Goal: Information Seeking & Learning: Learn about a topic

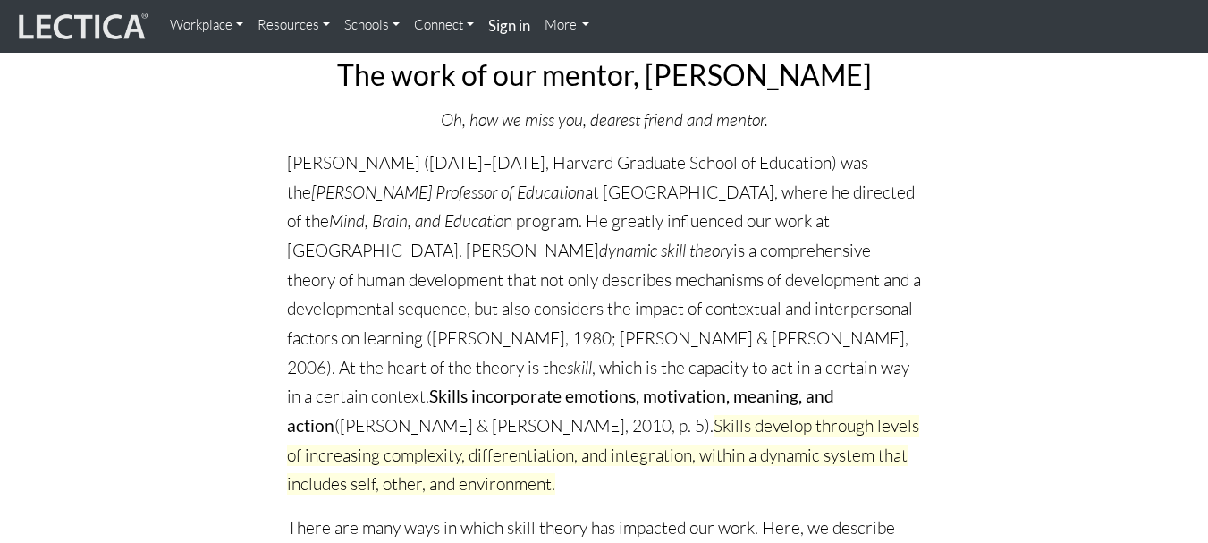
scroll to position [188, 0]
click at [354, 249] on p "[PERSON_NAME] ([DATE]–[DATE], Harvard Graduate School of Education) was the [PE…" at bounding box center [604, 323] width 635 height 350
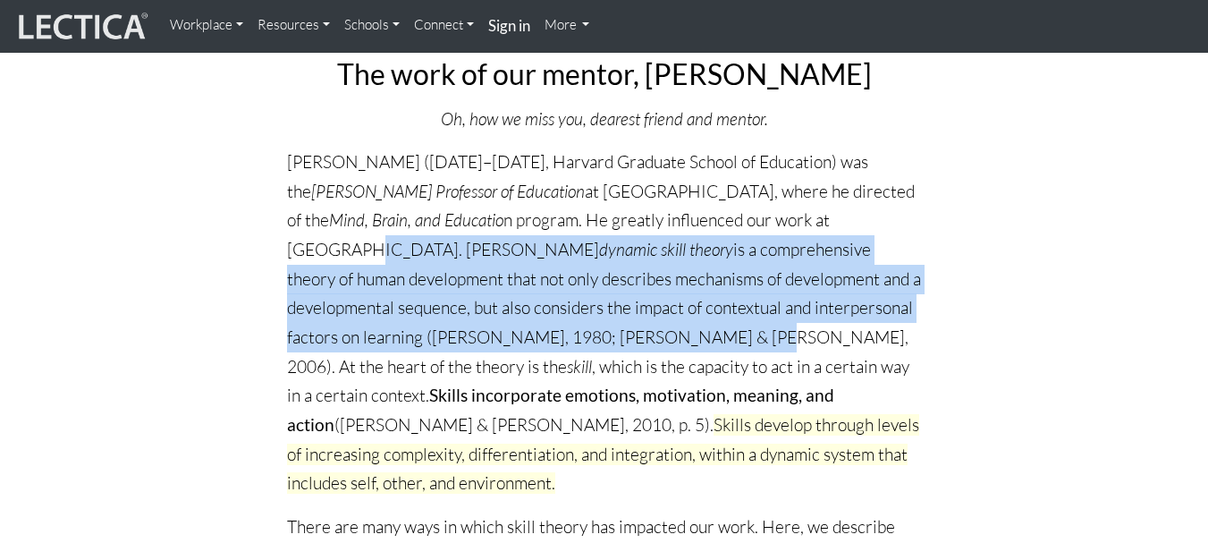
drag, startPoint x: 354, startPoint y: 249, endPoint x: 629, endPoint y: 342, distance: 290.1
click at [629, 342] on p "[PERSON_NAME] ([DATE]–[DATE], Harvard Graduate School of Education) was the [PE…" at bounding box center [604, 323] width 635 height 350
click at [352, 255] on p "[PERSON_NAME] ([DATE]–[DATE], Harvard Graduate School of Education) was the [PE…" at bounding box center [604, 323] width 635 height 350
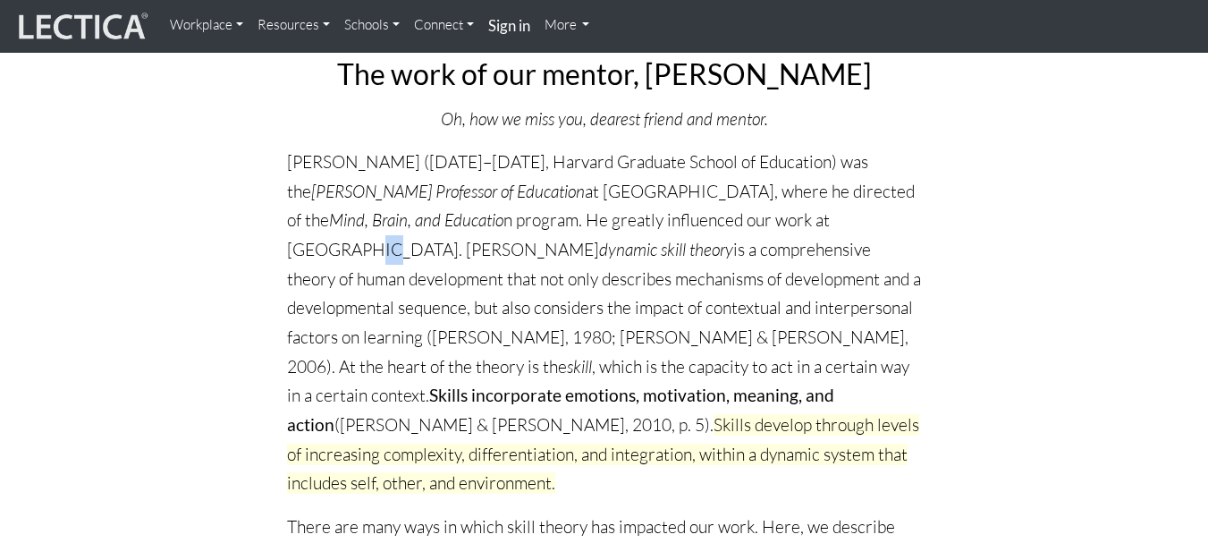
click at [352, 255] on p "[PERSON_NAME] ([DATE]–[DATE], Harvard Graduate School of Education) was the [PE…" at bounding box center [604, 323] width 635 height 350
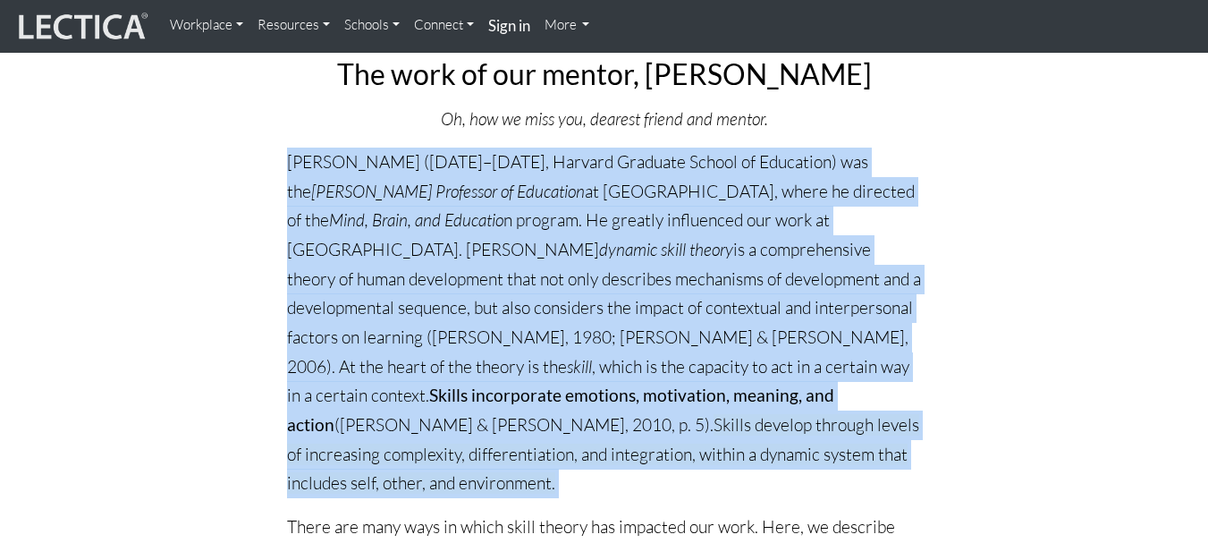
drag, startPoint x: 352, startPoint y: 255, endPoint x: 429, endPoint y: 270, distance: 78.4
click at [429, 270] on p "[PERSON_NAME] ([DATE]–[DATE], Harvard Graduate School of Education) was the [PE…" at bounding box center [604, 323] width 635 height 350
click at [348, 249] on p "[PERSON_NAME] ([DATE]–[DATE], Harvard Graduate School of Education) was the [PE…" at bounding box center [604, 323] width 635 height 350
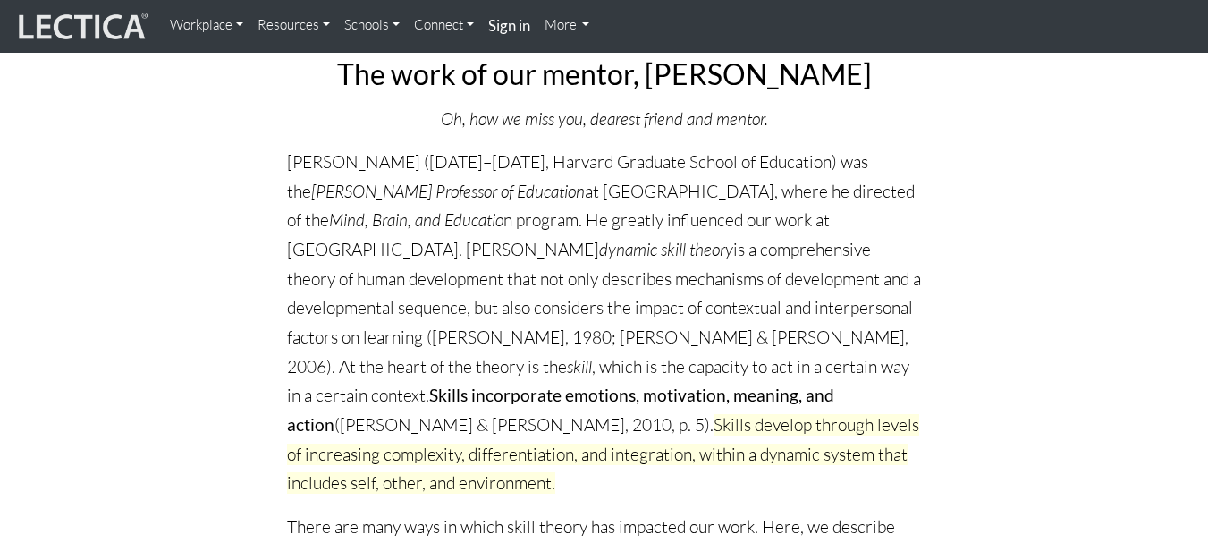
drag, startPoint x: 348, startPoint y: 249, endPoint x: 578, endPoint y: 250, distance: 229.8
click at [578, 250] on p "[PERSON_NAME] ([DATE]–[DATE], Harvard Graduate School of Education) was the [PE…" at bounding box center [604, 323] width 635 height 350
copy p "[PERSON_NAME] dynamic skill theory"
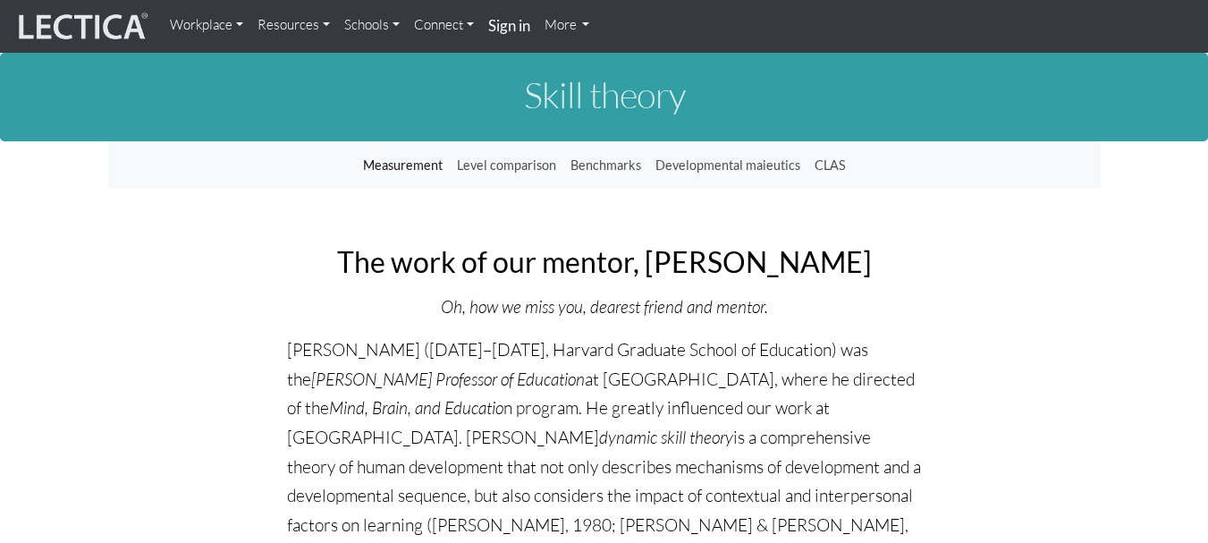
scroll to position [188, 0]
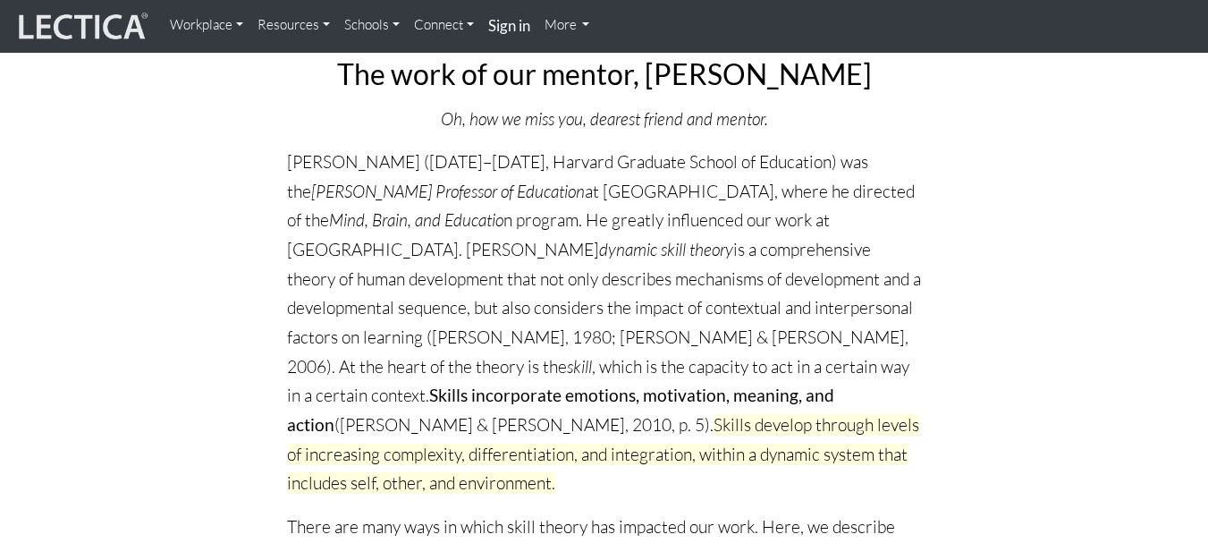
click at [362, 249] on p "[PERSON_NAME] ([DATE]–[DATE], Harvard Graduate School of Education) was the [PE…" at bounding box center [604, 323] width 635 height 350
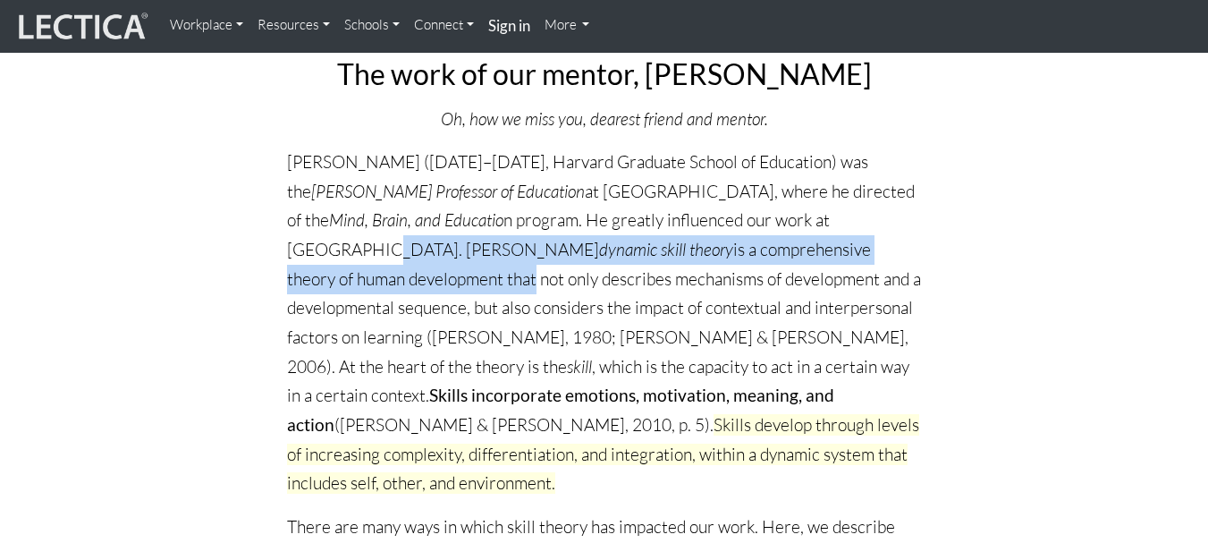
drag, startPoint x: 362, startPoint y: 249, endPoint x: 391, endPoint y: 266, distance: 32.8
click at [391, 266] on p "[PERSON_NAME] ([DATE]–[DATE], Harvard Graduate School of Education) was the [PE…" at bounding box center [604, 323] width 635 height 350
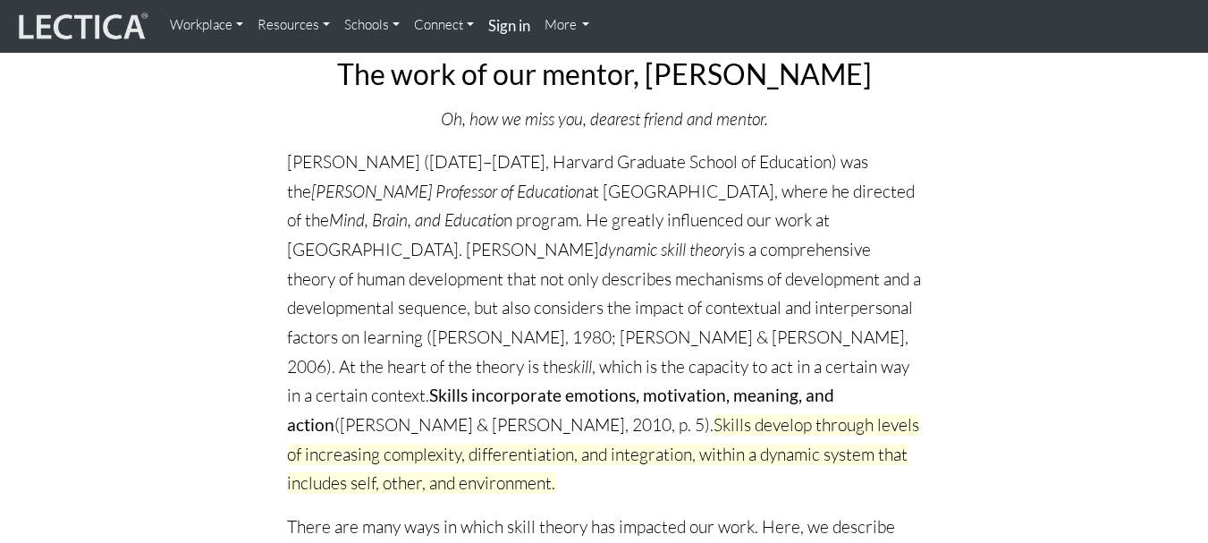
click at [352, 249] on p "[PERSON_NAME] ([DATE]–[DATE], Harvard Graduate School of Education) was the [PE…" at bounding box center [604, 323] width 635 height 350
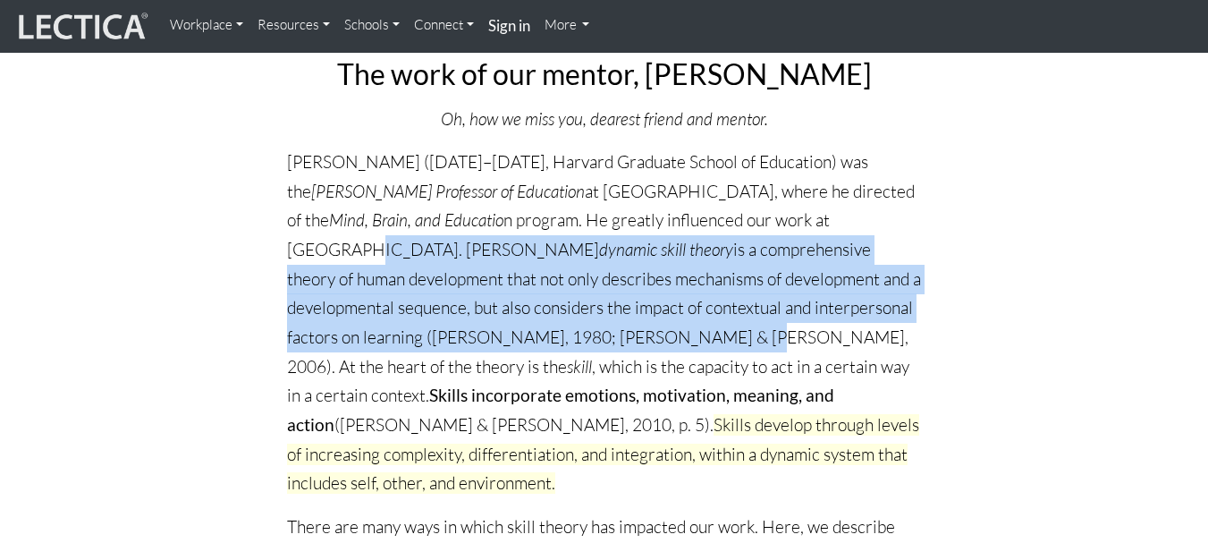
drag, startPoint x: 352, startPoint y: 249, endPoint x: 626, endPoint y: 338, distance: 287.8
click at [626, 338] on p "[PERSON_NAME] ([DATE]–[DATE], Harvard Graduate School of Education) was the [PE…" at bounding box center [604, 323] width 635 height 350
copy p "[PERSON_NAME] dynamic skill theory is a comprehensive theory of human developme…"
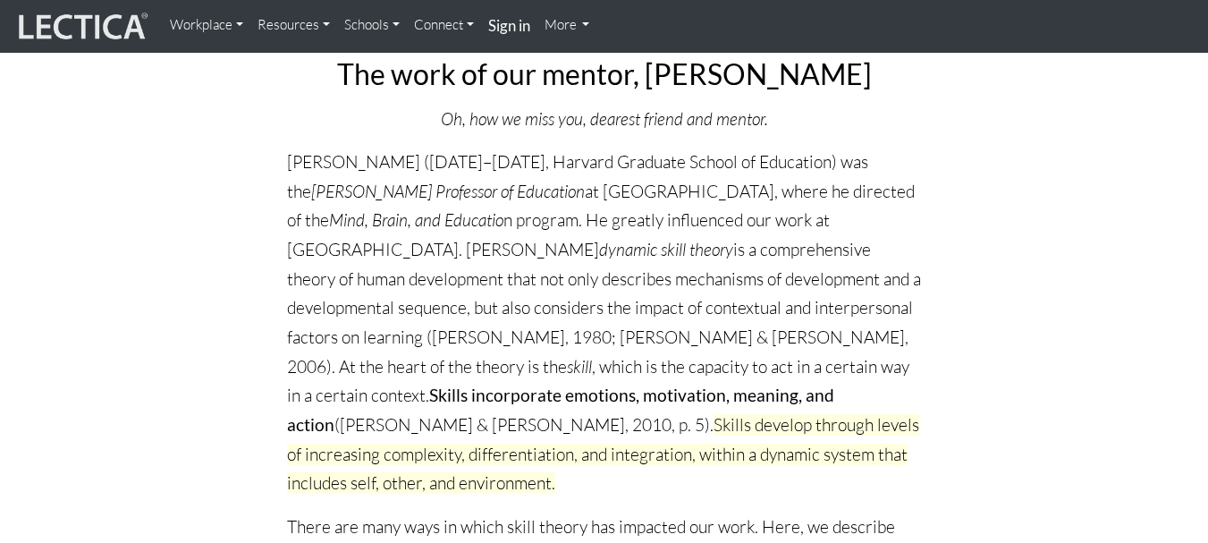
click at [358, 253] on p "[PERSON_NAME] ([DATE]–[DATE], Harvard Graduate School of Education) was the [PE…" at bounding box center [604, 323] width 635 height 350
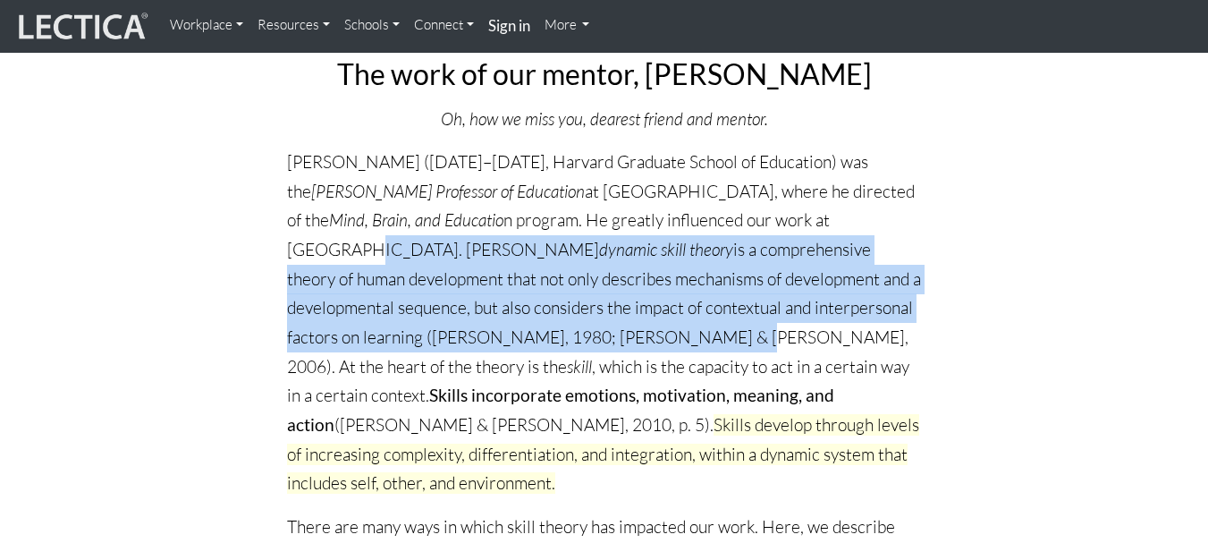
drag, startPoint x: 358, startPoint y: 253, endPoint x: 618, endPoint y: 328, distance: 270.8
click at [618, 328] on p "[PERSON_NAME] ([DATE]–[DATE], Harvard Graduate School of Education) was the [PE…" at bounding box center [604, 323] width 635 height 350
copy p "[PERSON_NAME] dynamic skill theory is a comprehensive theory of human developme…"
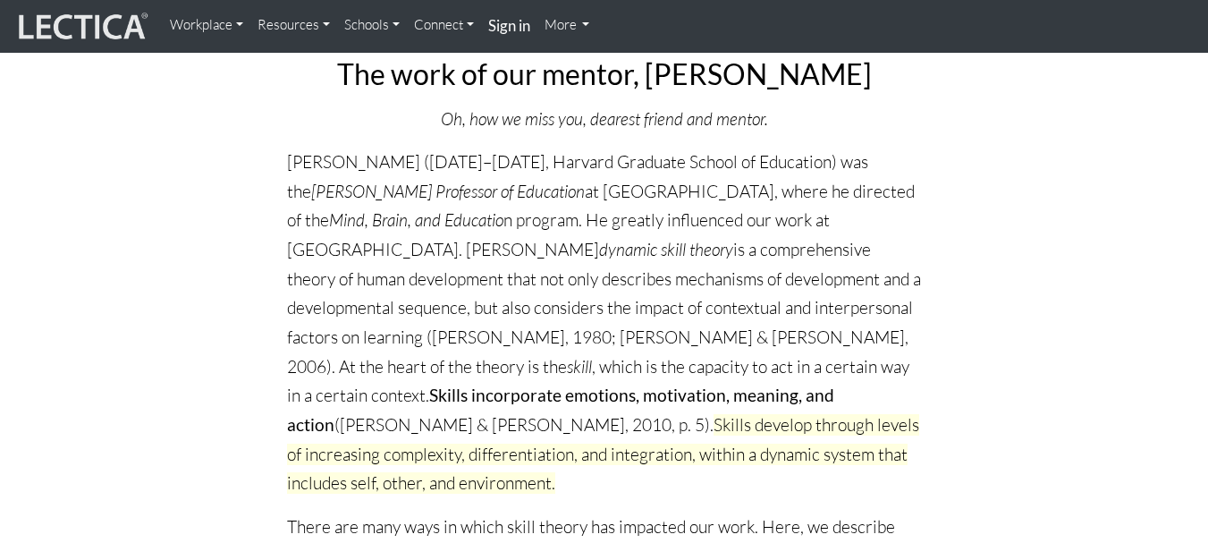
click at [670, 364] on p "[PERSON_NAME] ([DATE]–[DATE], Harvard Graduate School of Education) was the [PE…" at bounding box center [604, 323] width 635 height 350
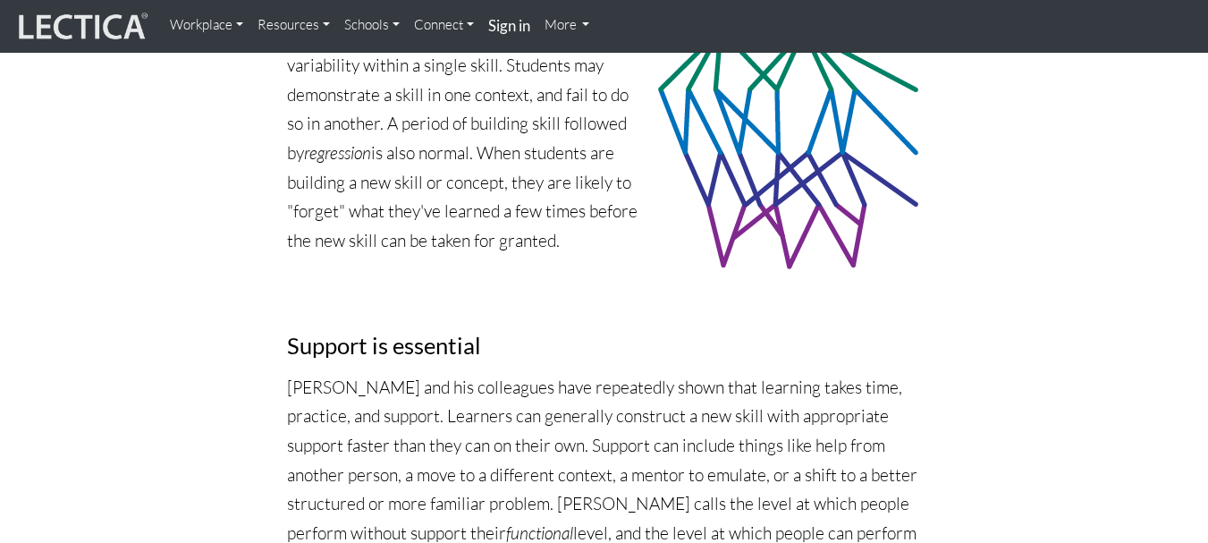
scroll to position [2579, 0]
click at [295, 374] on p "[PERSON_NAME] and his colleagues have repeatedly shown that learning takes time…" at bounding box center [604, 476] width 635 height 204
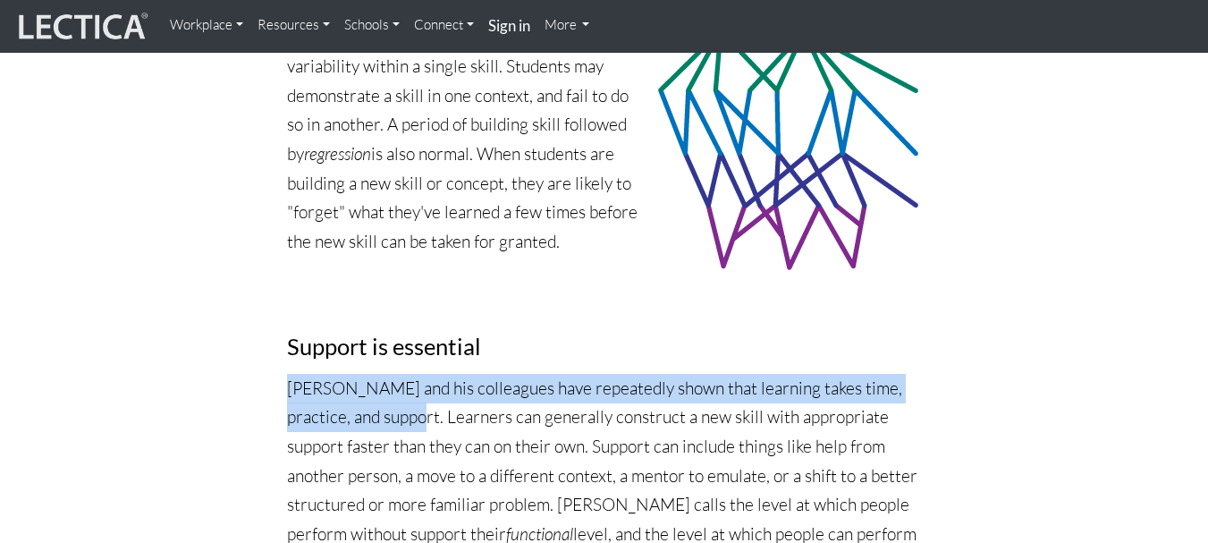
drag, startPoint x: 295, startPoint y: 361, endPoint x: 355, endPoint y: 384, distance: 64.3
click at [355, 384] on p "[PERSON_NAME] and his colleagues have repeatedly shown that learning takes time…" at bounding box center [604, 476] width 635 height 204
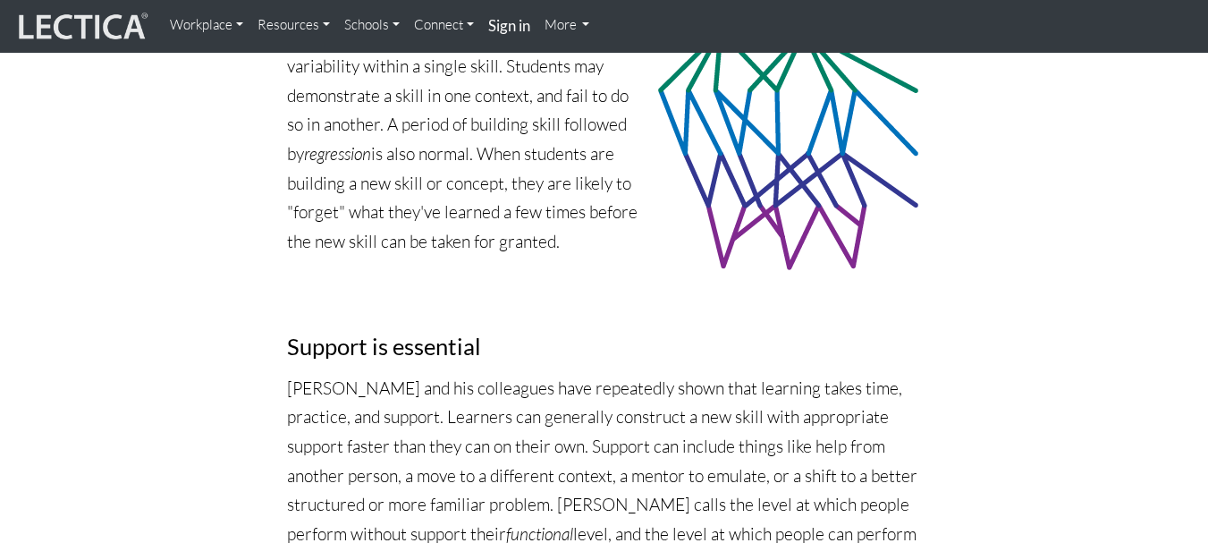
click at [427, 384] on p "[PERSON_NAME] and his colleagues have repeatedly shown that learning takes time…" at bounding box center [604, 476] width 635 height 204
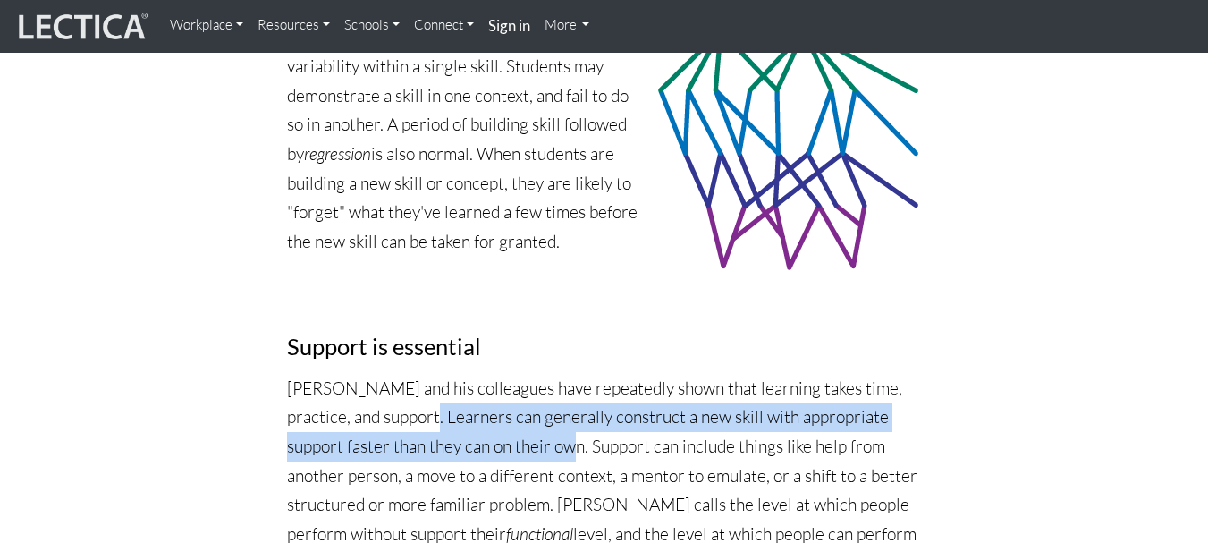
drag, startPoint x: 427, startPoint y: 384, endPoint x: 522, endPoint y: 418, distance: 100.4
click at [522, 418] on p "[PERSON_NAME] and his colleagues have repeatedly shown that learning takes time…" at bounding box center [604, 476] width 635 height 204
copy p "Learners can generally construct a new skill with appropriate support faster th…"
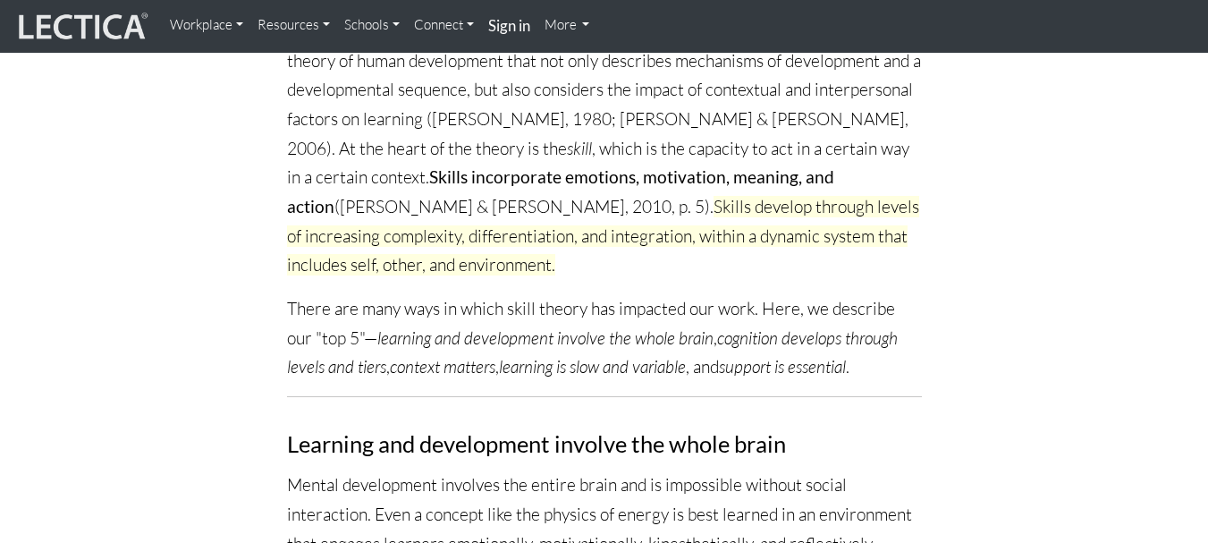
scroll to position [405, 0]
click at [763, 167] on strong "Skills incorporate emotions, motivation, meaning, and action" at bounding box center [560, 192] width 547 height 50
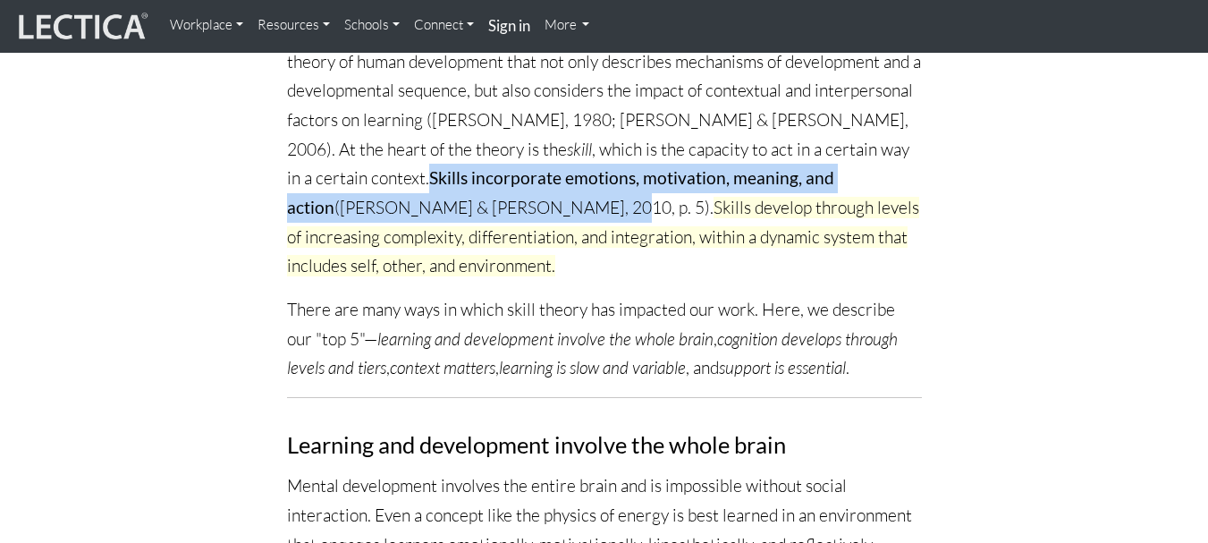
drag, startPoint x: 763, startPoint y: 152, endPoint x: 830, endPoint y: 178, distance: 71.9
click at [830, 178] on p "[PERSON_NAME] ([DATE]–[DATE], Harvard Graduate School of Education) was the [PE…" at bounding box center [604, 105] width 635 height 350
copy p "Skills incorporate emotions, motivation, meaning, and action ([PERSON_NAME] & […"
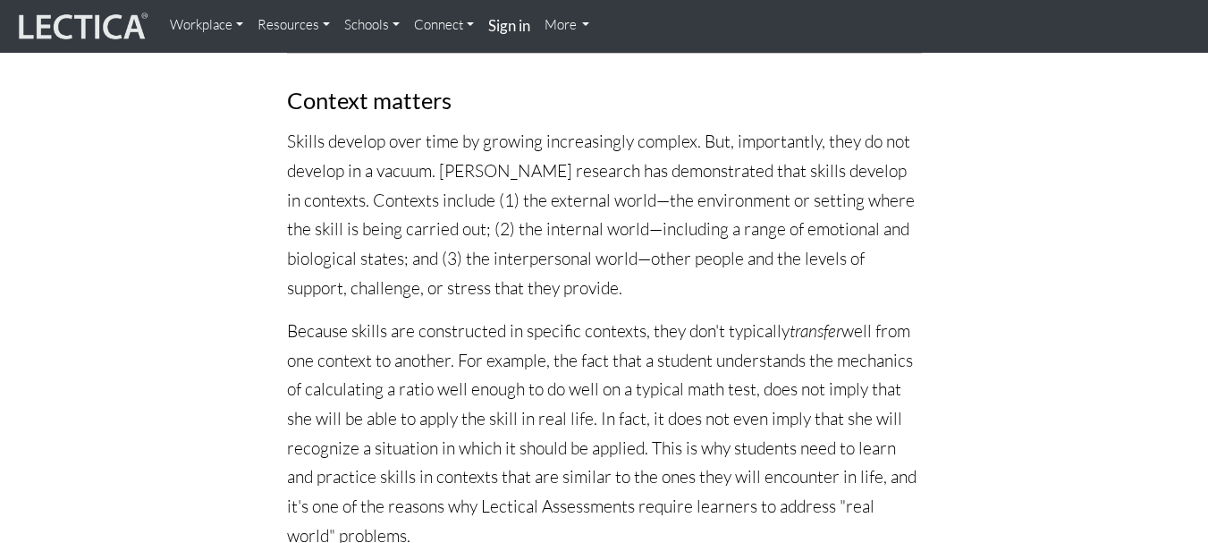
scroll to position [1758, 0]
